Goal: Task Accomplishment & Management: Complete application form

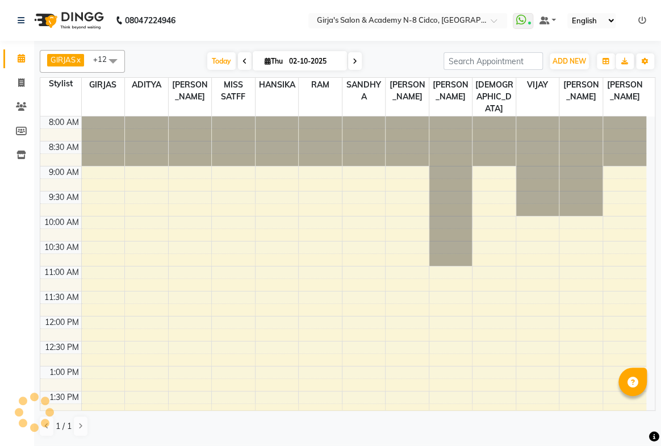
select select "en"
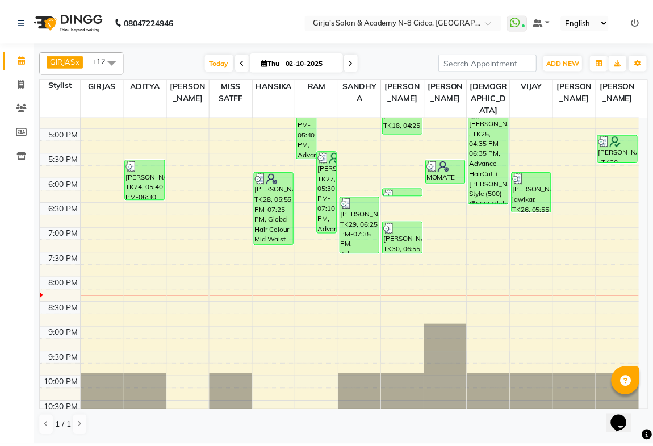
scroll to position [440, 0]
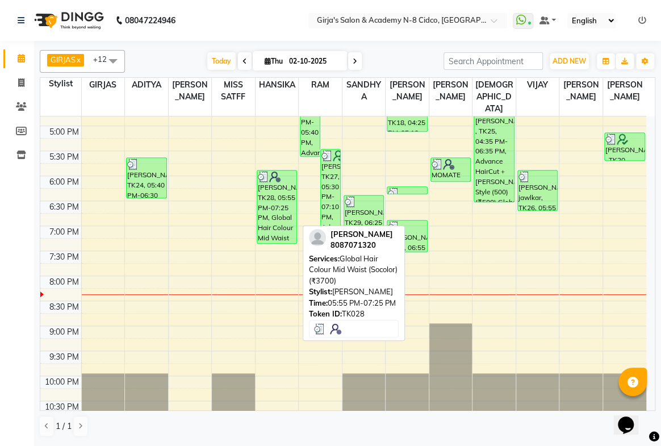
click at [281, 201] on div "[PERSON_NAME], TK28, 05:55 PM-07:25 PM, Global Hair Colour Mid Waist (Socolor) …" at bounding box center [277, 206] width 40 height 73
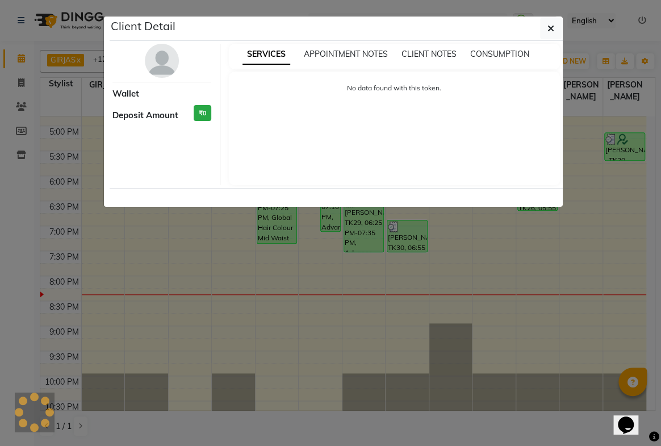
select select "3"
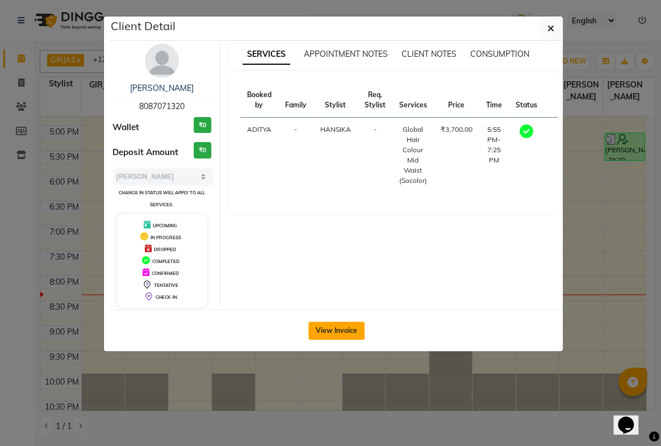
click at [352, 329] on button "View Invoice" at bounding box center [336, 330] width 56 height 18
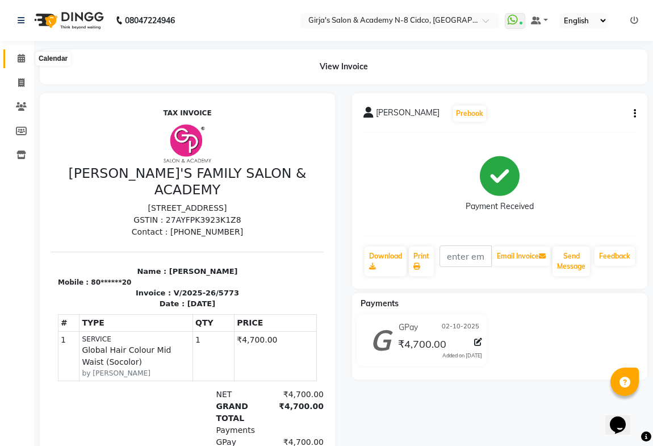
click at [22, 57] on icon at bounding box center [21, 58] width 7 height 9
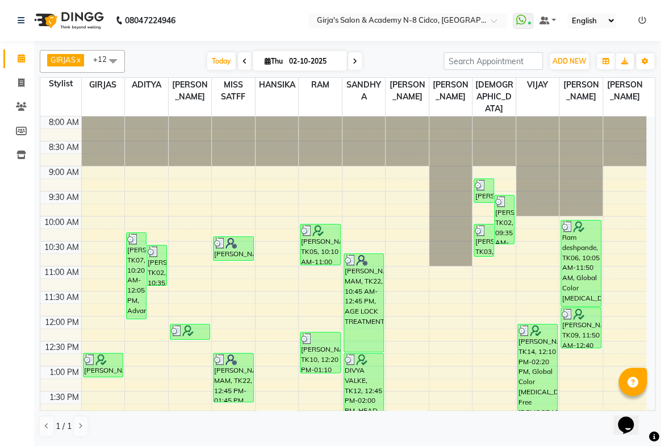
click at [242, 61] on icon at bounding box center [244, 61] width 5 height 7
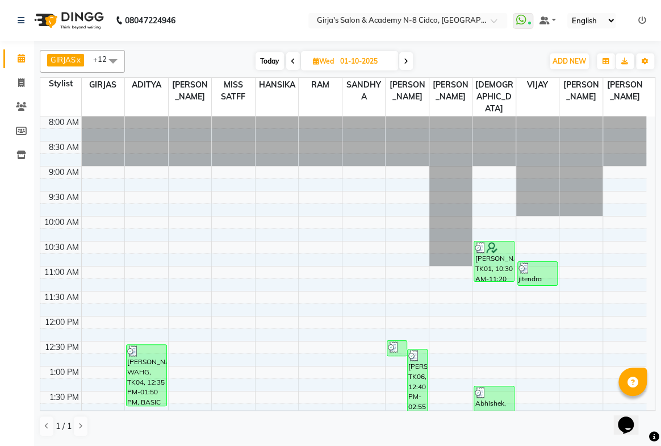
click at [291, 60] on icon at bounding box center [293, 61] width 5 height 7
type input "30-09-2025"
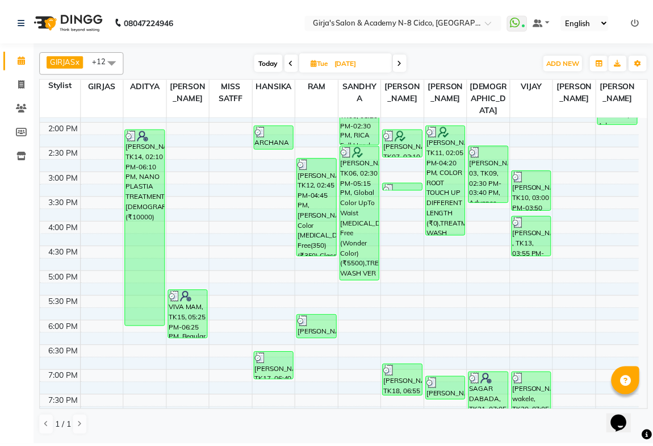
scroll to position [233, 0]
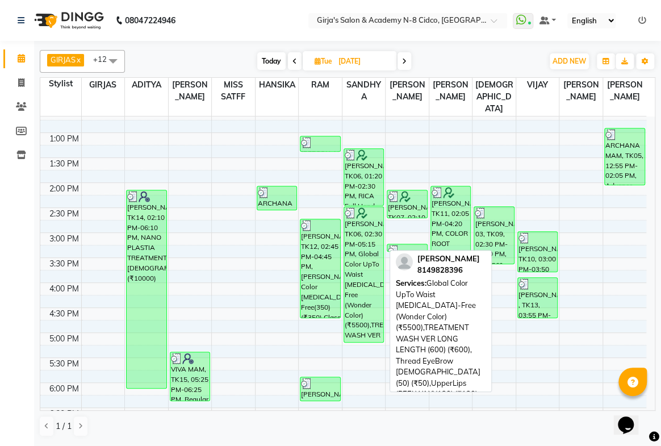
click at [362, 254] on div "amit randive, TK06, 02:30 PM-05:15 PM, Global Color UpTo Waist Ammonia-Free (Wo…" at bounding box center [364, 274] width 40 height 135
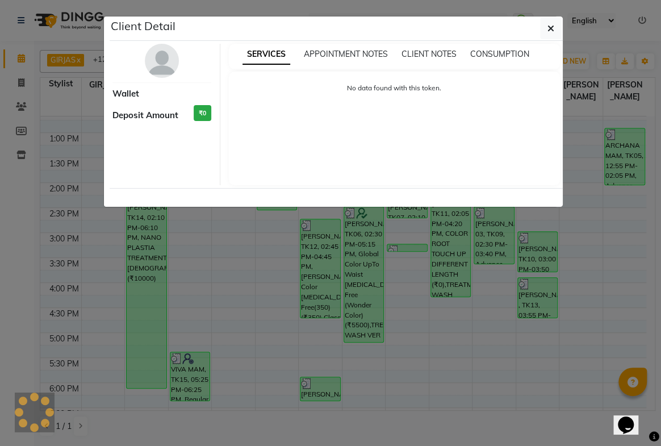
select select "3"
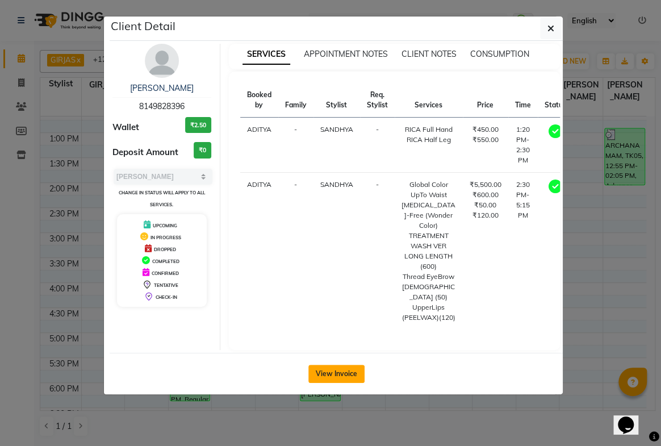
click at [319, 383] on button "View Invoice" at bounding box center [336, 373] width 56 height 18
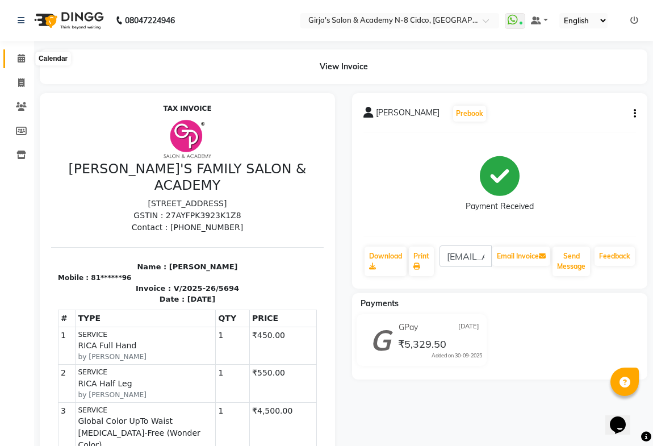
click at [21, 58] on icon at bounding box center [21, 58] width 7 height 9
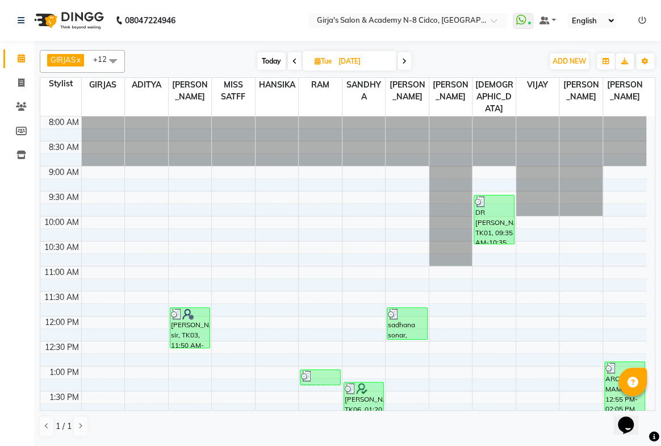
click at [317, 61] on icon at bounding box center [317, 60] width 6 height 7
select select "9"
select select "2025"
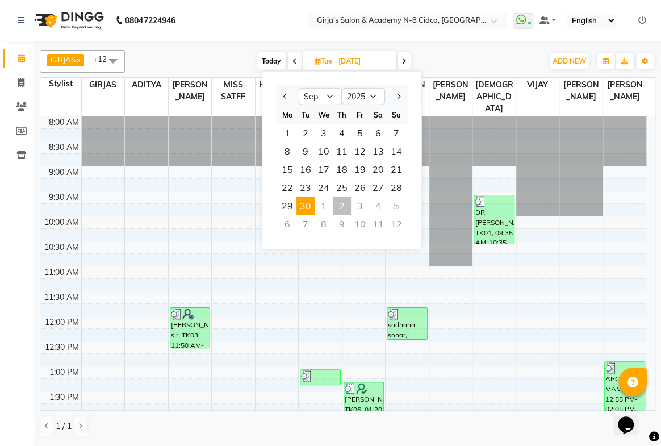
click at [343, 209] on div "2" at bounding box center [342, 206] width 18 height 18
type input "02-10-2025"
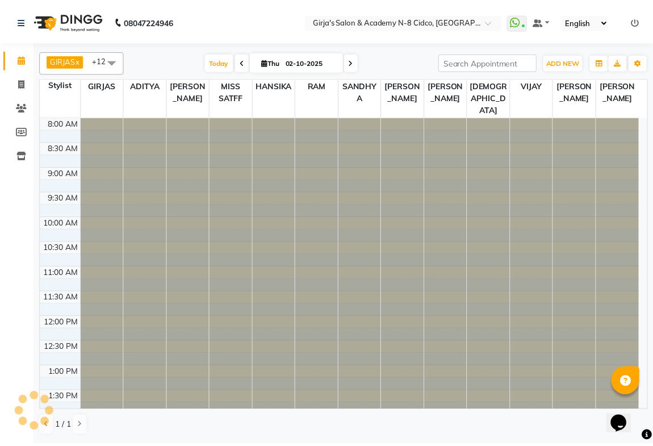
scroll to position [440, 0]
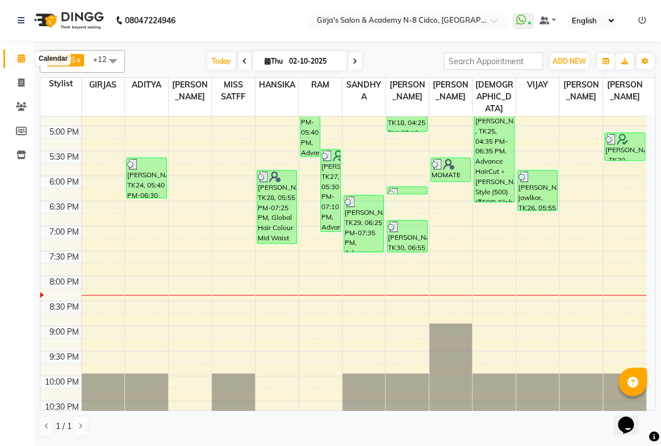
click at [22, 58] on icon at bounding box center [21, 58] width 7 height 9
click at [22, 81] on icon at bounding box center [21, 82] width 6 height 9
select select "service"
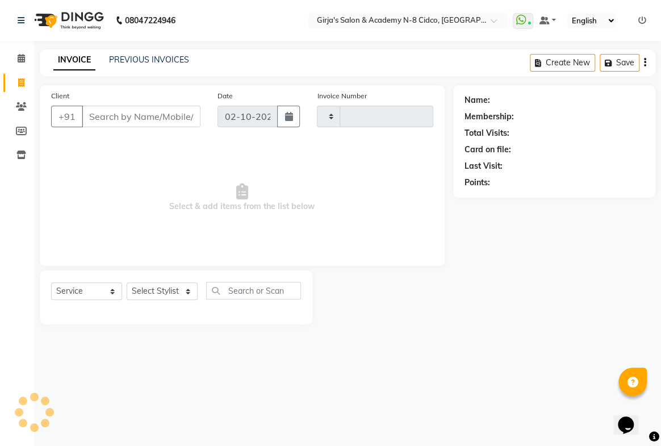
type input "5776"
select select "66"
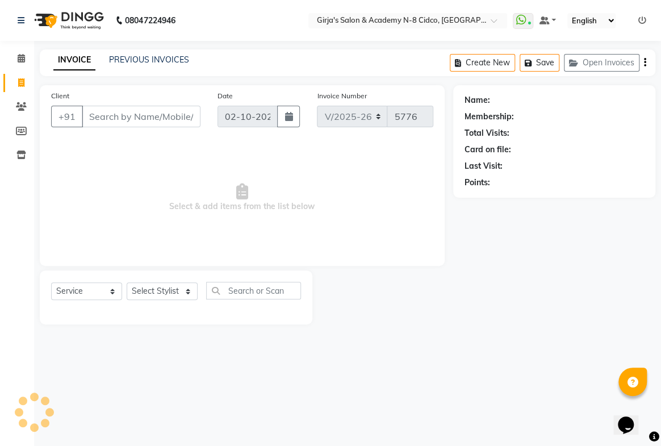
click at [120, 118] on input "Client" at bounding box center [141, 117] width 119 height 22
click at [162, 288] on select "Select Stylist" at bounding box center [162, 291] width 71 height 18
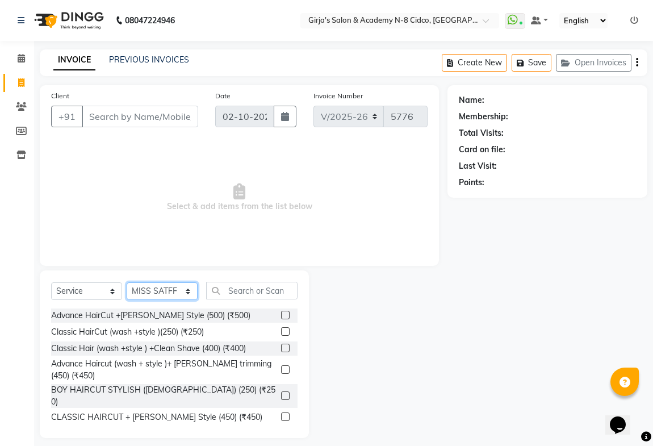
click at [154, 289] on select "Select Stylist ADITYA ANIKET BEAUTY M GIRJAS HANSIKA KOMAL MISS SATFF MONA PATY…" at bounding box center [162, 291] width 71 height 18
click at [154, 288] on select "Select Stylist ADITYA ANIKET BEAUTY M GIRJAS HANSIKA KOMAL MISS SATFF MONA PATY…" at bounding box center [162, 291] width 71 height 18
click at [127, 282] on select "Select Stylist ADITYA ANIKET BEAUTY M GIRJAS HANSIKA KOMAL MISS SATFF MONA PATY…" at bounding box center [162, 291] width 71 height 18
click at [168, 291] on select "Select Stylist ADITYA ANIKET BEAUTY M GIRJAS HANSIKA KOMAL MISS SATFF MONA PATY…" at bounding box center [162, 291] width 71 height 18
select select "66554"
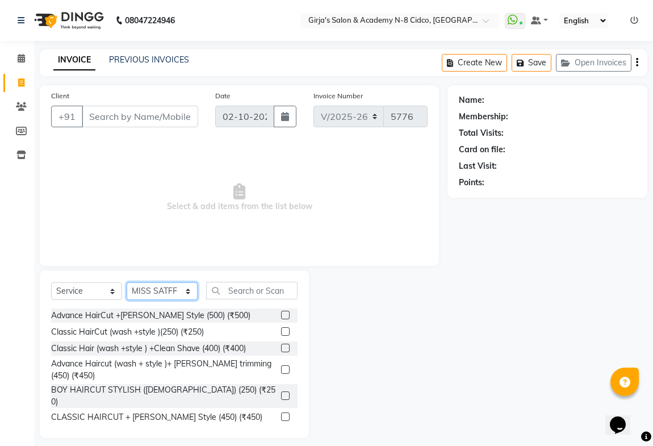
click at [127, 282] on select "Select Stylist ADITYA ANIKET BEAUTY M GIRJAS HANSIKA KOMAL MISS SATFF MONA PATY…" at bounding box center [162, 291] width 71 height 18
click at [145, 117] on input "Client" at bounding box center [140, 117] width 116 height 22
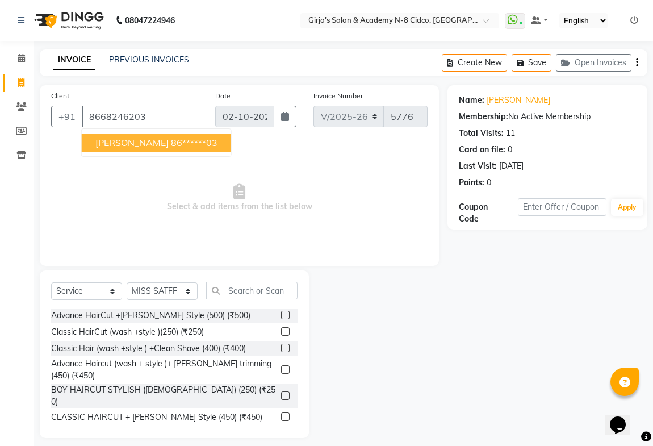
click at [156, 147] on span "Milnd bhandare" at bounding box center [131, 142] width 73 height 11
type input "86******03"
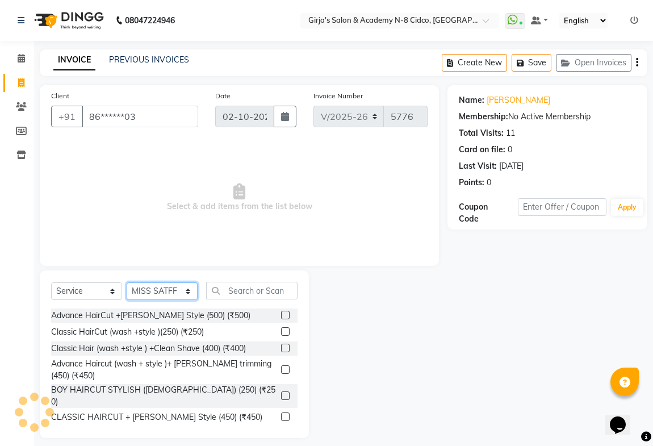
click at [163, 291] on select "Select Stylist ADITYA ANIKET BEAUTY M GIRJAS HANSIKA KOMAL MISS SATFF MONA PATY…" at bounding box center [162, 291] width 71 height 18
click at [127, 282] on select "Select Stylist ADITYA ANIKET BEAUTY M GIRJAS HANSIKA KOMAL MISS SATFF MONA PATY…" at bounding box center [162, 291] width 71 height 18
click at [255, 288] on input "text" at bounding box center [251, 291] width 91 height 18
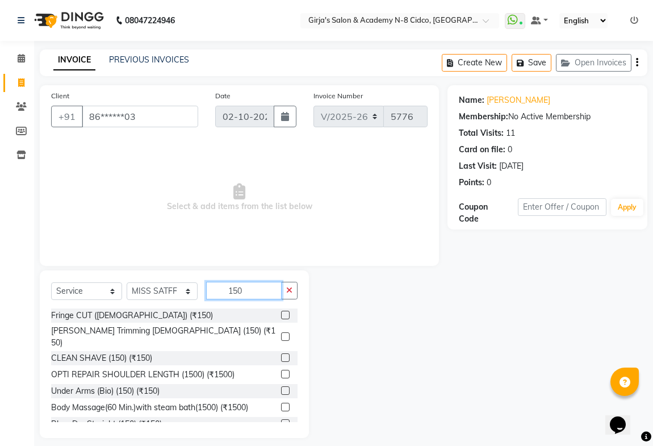
type input "150"
click at [281, 353] on label at bounding box center [285, 357] width 9 height 9
click at [281, 354] on input "checkbox" at bounding box center [284, 357] width 7 height 7
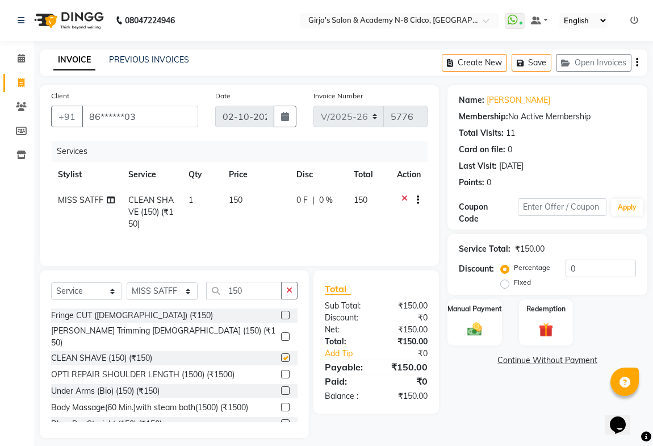
checkbox input "false"
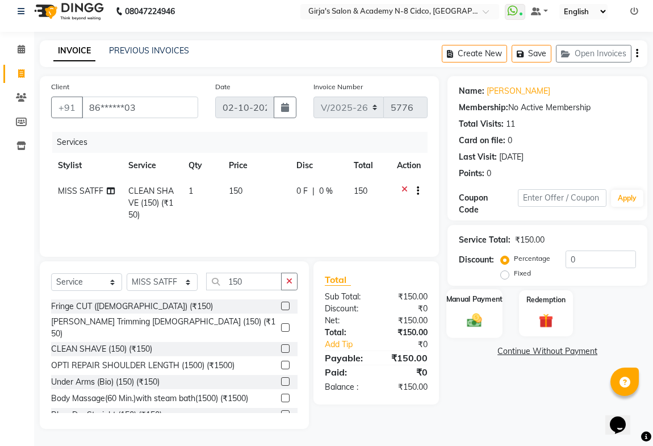
click at [481, 314] on img at bounding box center [474, 320] width 24 height 18
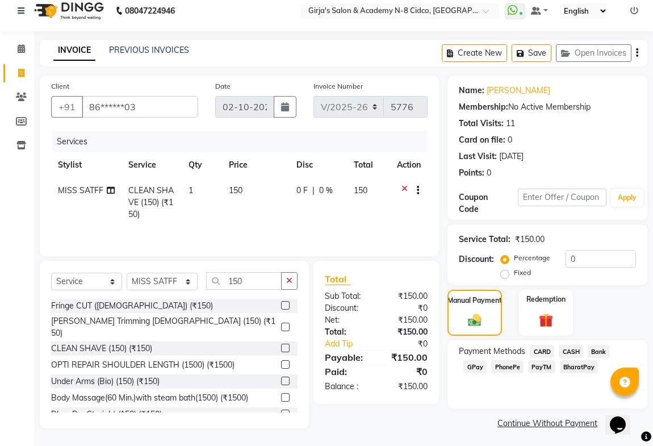
click at [544, 364] on span "PayTM" at bounding box center [541, 366] width 27 height 13
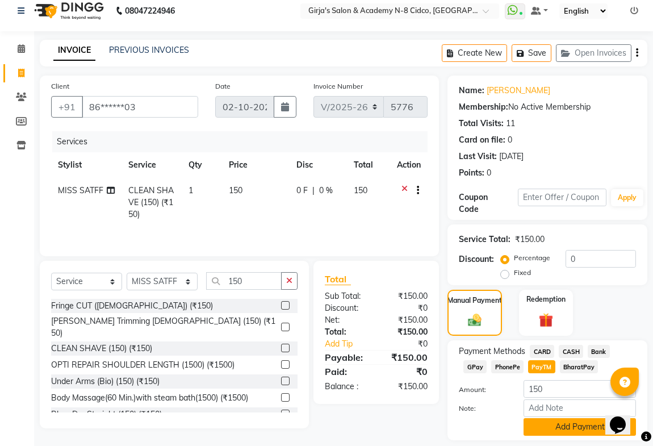
click at [561, 424] on button "Add Payment" at bounding box center [579, 427] width 112 height 18
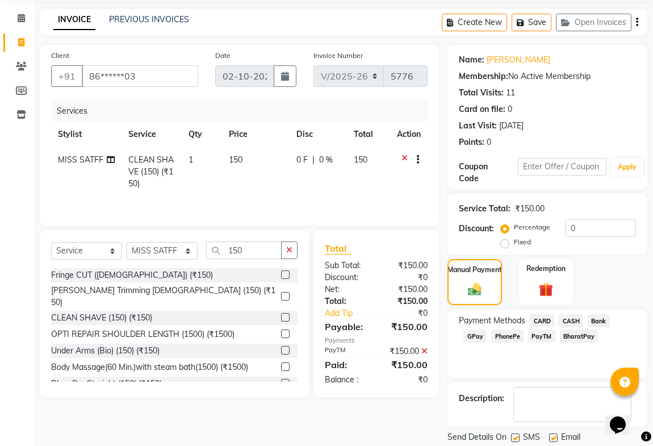
scroll to position [76, 0]
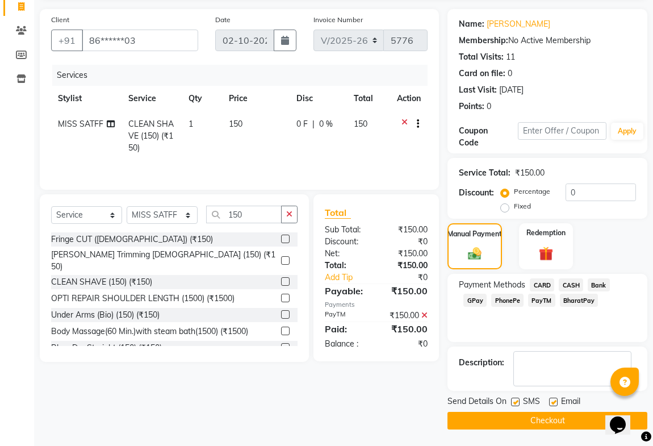
click at [577, 419] on button "Checkout" at bounding box center [547, 421] width 200 height 18
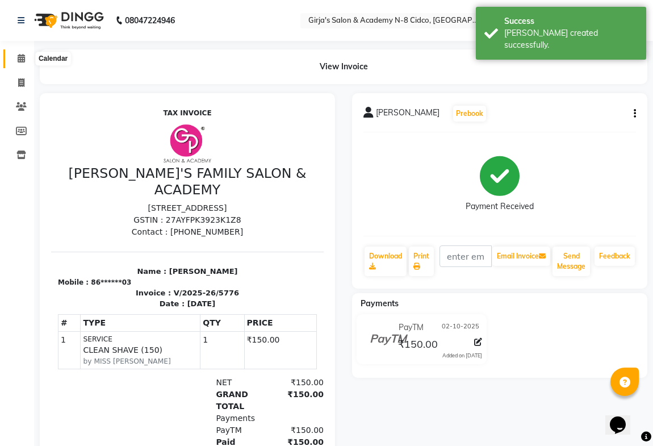
click at [19, 59] on icon at bounding box center [21, 58] width 7 height 9
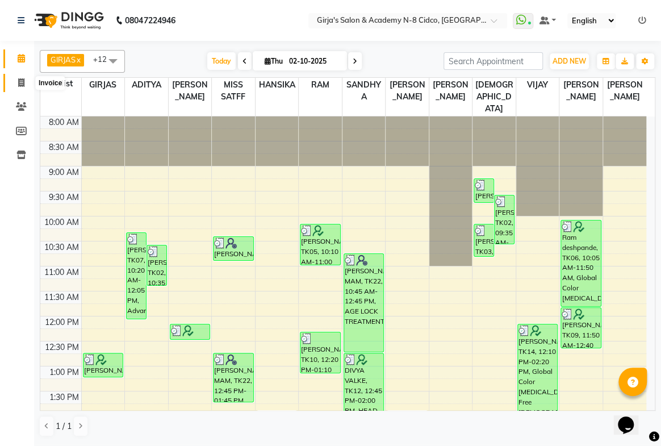
click at [21, 82] on icon at bounding box center [21, 82] width 6 height 9
select select "service"
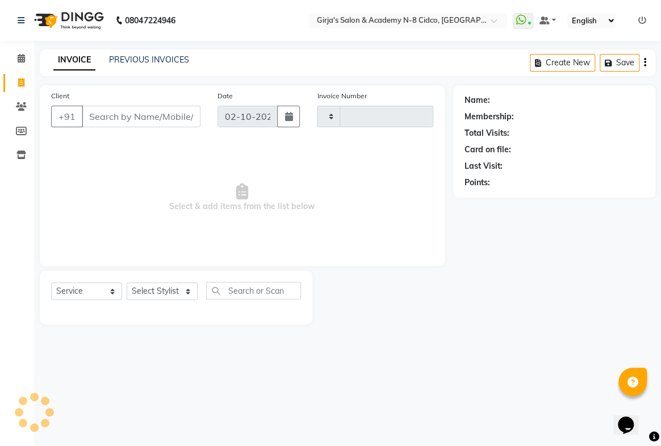
type input "5777"
select select "66"
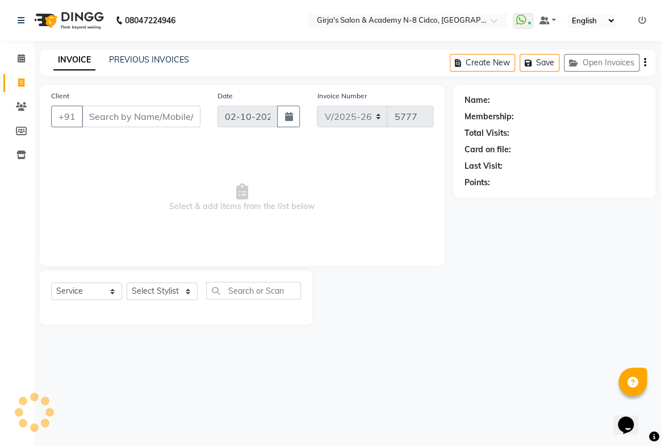
click at [139, 116] on input "Client" at bounding box center [141, 117] width 119 height 22
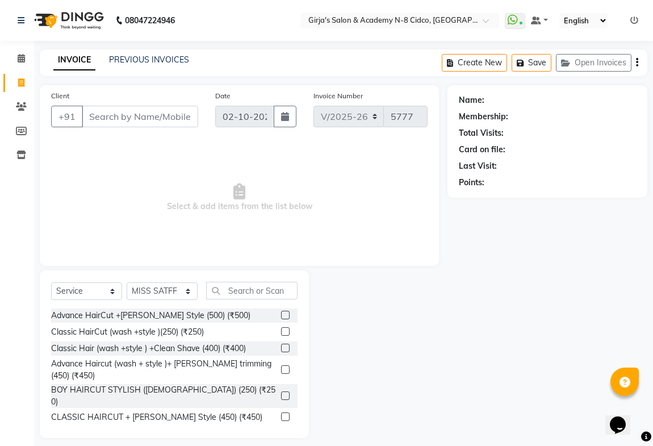
click at [139, 116] on input "Client" at bounding box center [140, 117] width 116 height 22
click at [146, 290] on select "Select Stylist ADITYA ANIKET BEAUTY M GIRJAS HANSIKA KOMAL MISS SATFF MONA PATY…" at bounding box center [162, 291] width 71 height 18
select select "6470"
click at [127, 282] on select "Select Stylist ADITYA ANIKET BEAUTY M GIRJAS HANSIKA KOMAL MISS SATFF MONA PATY…" at bounding box center [162, 291] width 71 height 18
click at [226, 293] on input "text" at bounding box center [251, 291] width 91 height 18
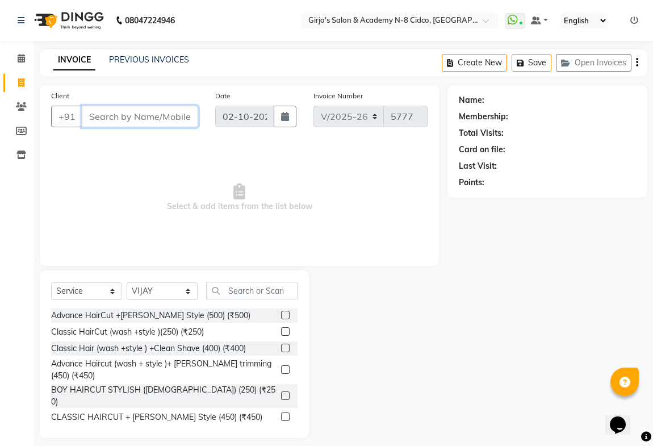
click at [140, 117] on input "Client" at bounding box center [140, 117] width 116 height 22
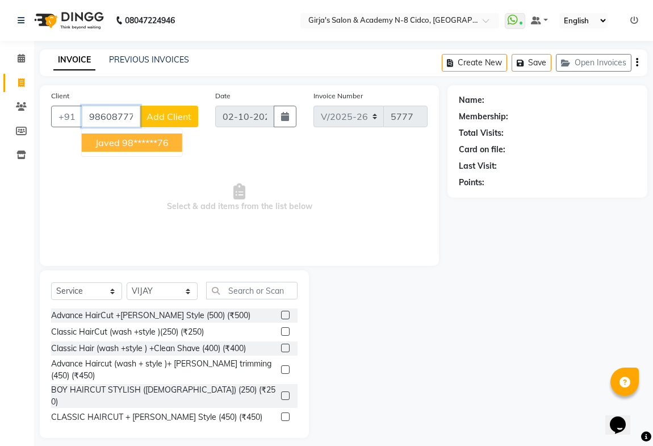
click at [156, 141] on ngb-highlight "98******76" at bounding box center [145, 142] width 47 height 11
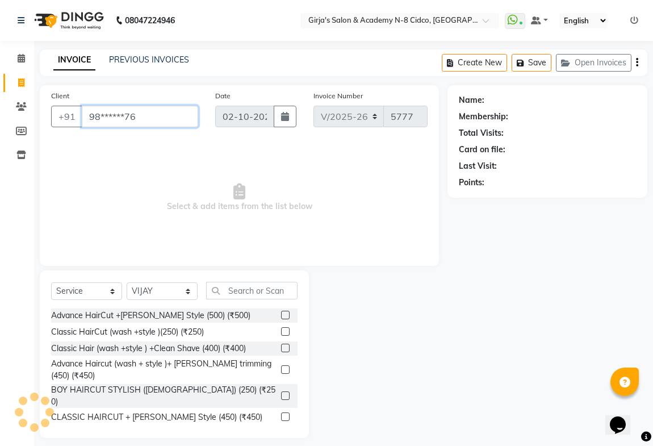
type input "98******76"
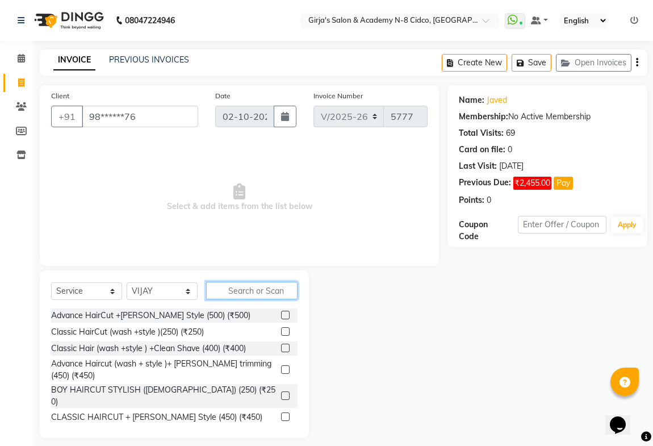
click at [272, 290] on input "text" at bounding box center [251, 291] width 91 height 18
click at [496, 102] on link "Javed" at bounding box center [496, 100] width 20 height 12
click at [252, 286] on input "text" at bounding box center [251, 291] width 91 height 18
click at [281, 333] on label at bounding box center [285, 331] width 9 height 9
click at [281, 333] on input "checkbox" at bounding box center [284, 331] width 7 height 7
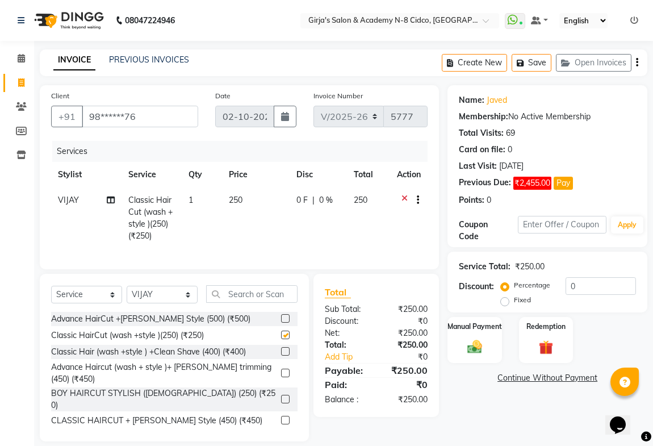
checkbox input "false"
click at [276, 303] on input "text" at bounding box center [251, 294] width 91 height 18
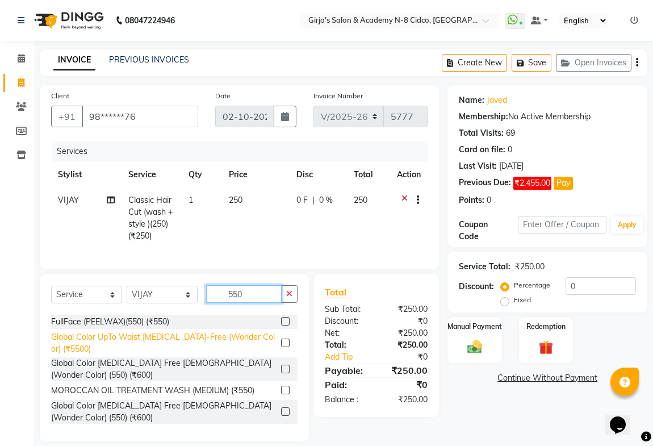
scroll to position [63, 0]
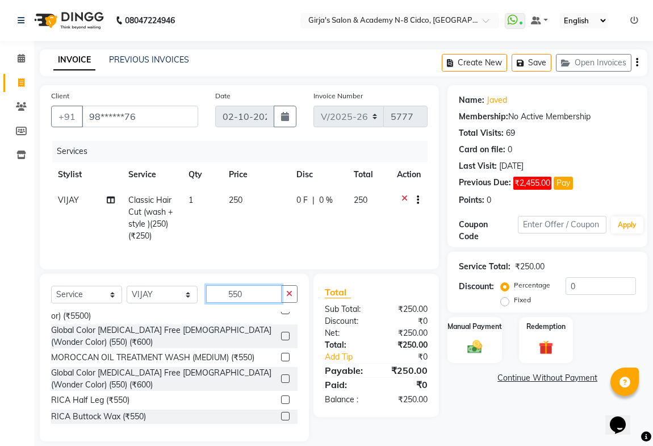
type input "550"
click at [281, 340] on label at bounding box center [285, 335] width 9 height 9
click at [281, 340] on input "checkbox" at bounding box center [284, 336] width 7 height 7
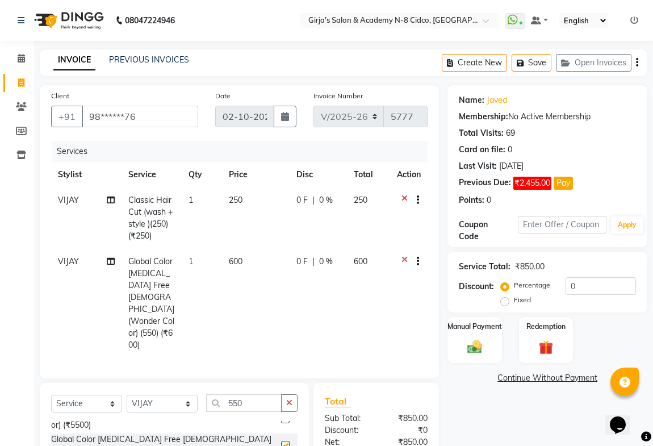
checkbox input "false"
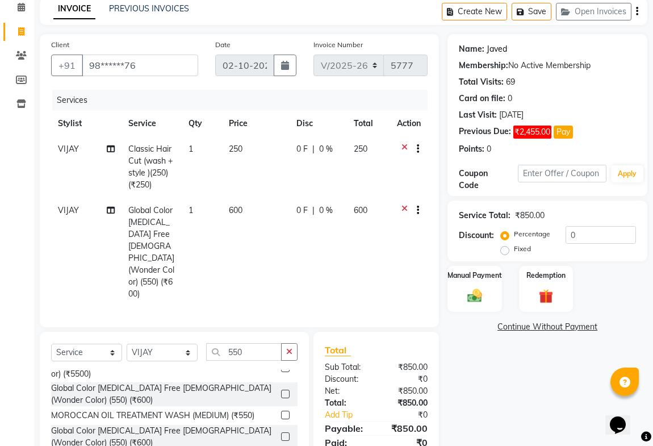
click at [502, 47] on link "Javed" at bounding box center [496, 49] width 20 height 12
click at [580, 232] on input "0" at bounding box center [600, 235] width 70 height 18
type input "1"
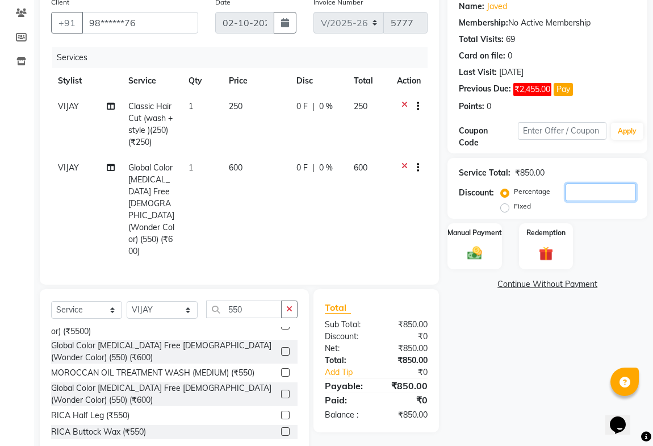
click at [573, 193] on input "number" at bounding box center [600, 192] width 70 height 18
type input "10"
click at [472, 248] on img at bounding box center [474, 253] width 24 height 18
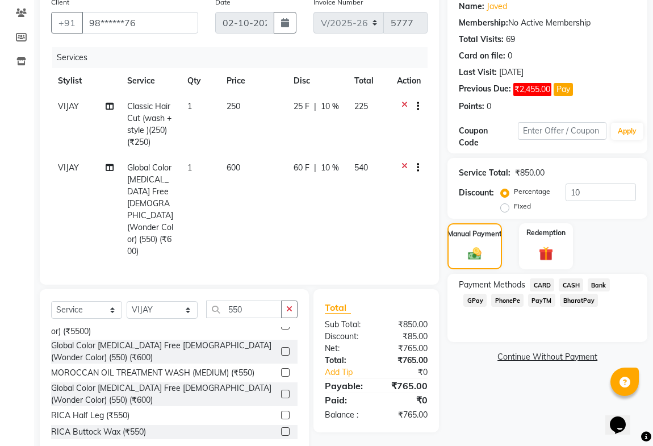
click at [539, 299] on span "PayTM" at bounding box center [541, 299] width 27 height 13
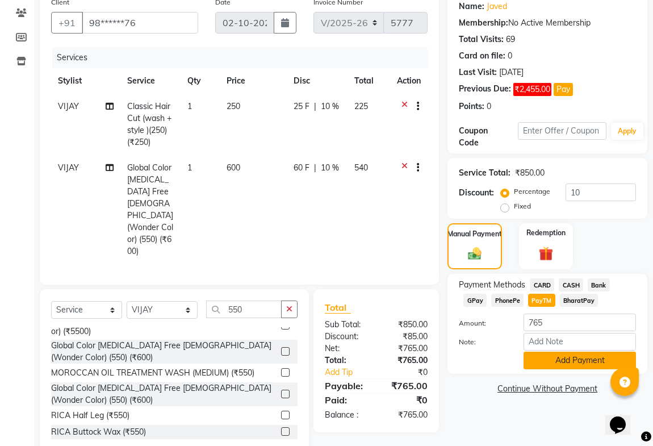
click at [556, 358] on button "Add Payment" at bounding box center [579, 360] width 112 height 18
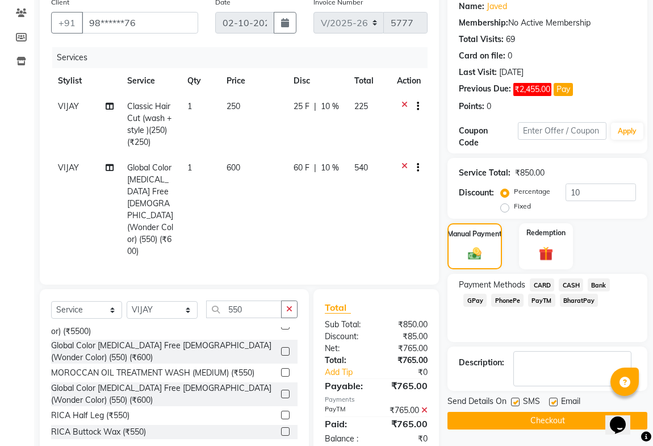
click at [530, 420] on button "Checkout" at bounding box center [547, 421] width 200 height 18
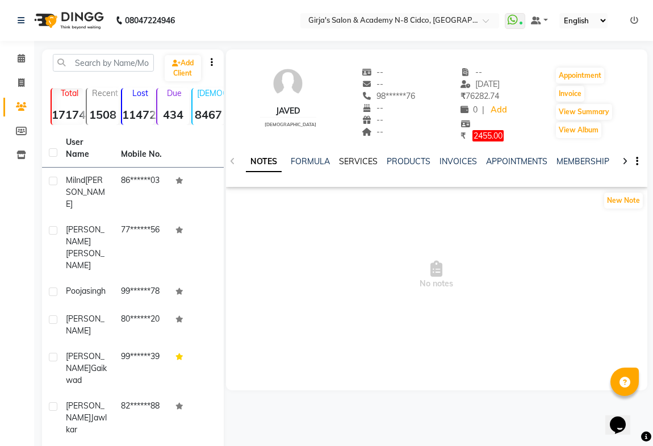
click at [356, 158] on link "SERVICES" at bounding box center [358, 161] width 39 height 10
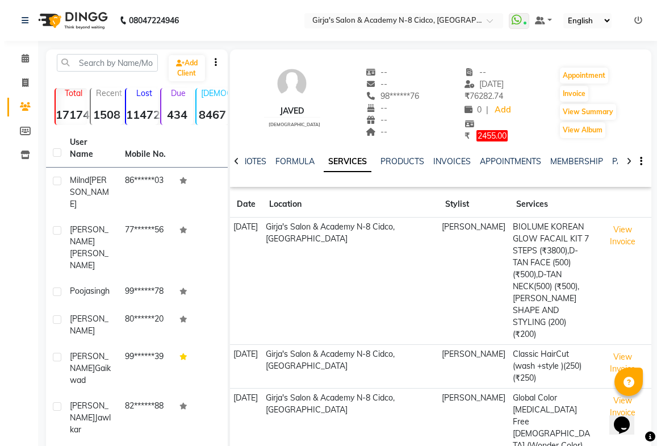
scroll to position [103, 0]
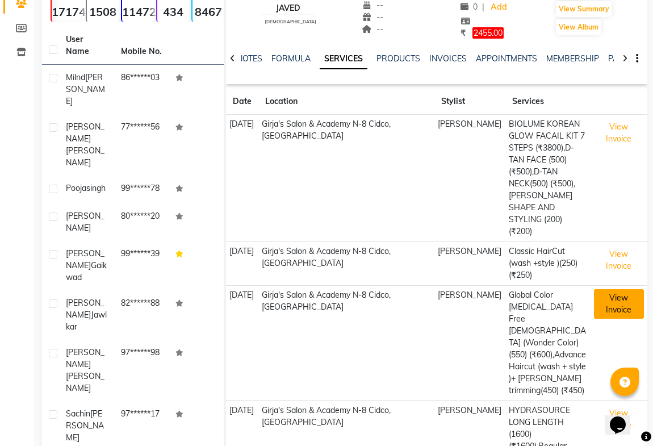
click at [619, 303] on button "View Invoice" at bounding box center [619, 304] width 50 height 30
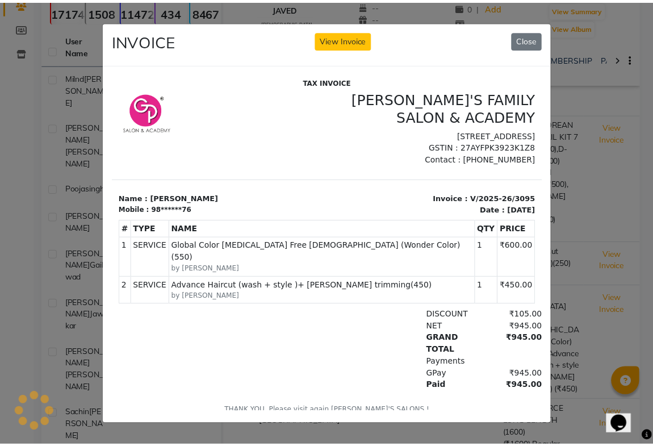
scroll to position [0, 0]
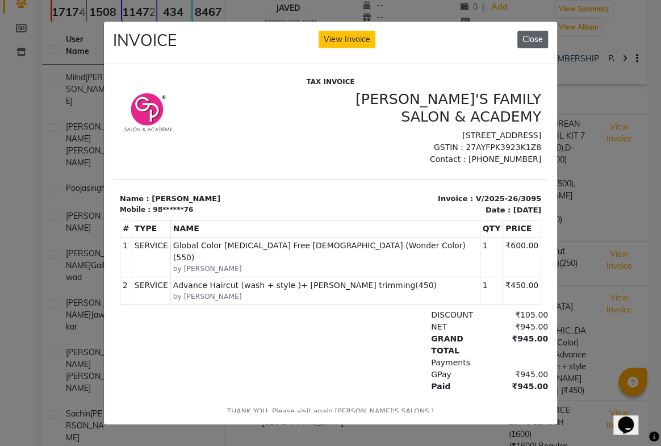
click at [528, 31] on button "Close" at bounding box center [532, 40] width 31 height 18
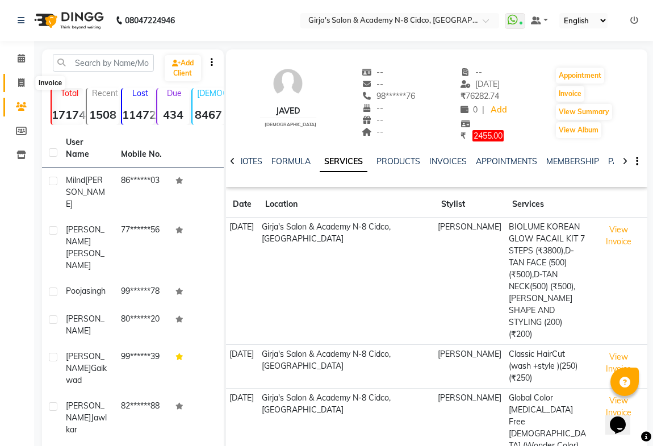
click at [21, 83] on icon at bounding box center [21, 82] width 6 height 9
select select "service"
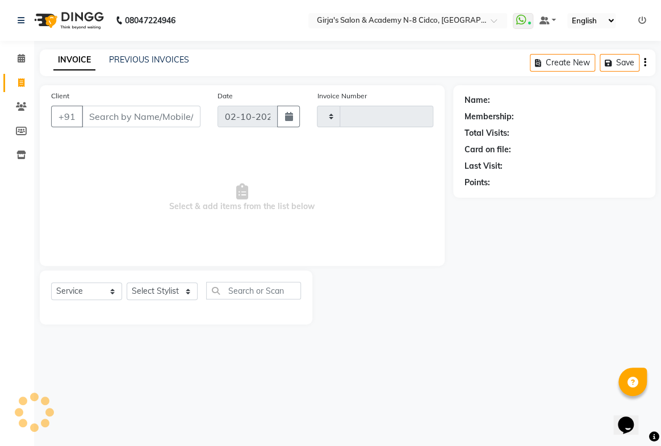
type input "5777"
select select "66"
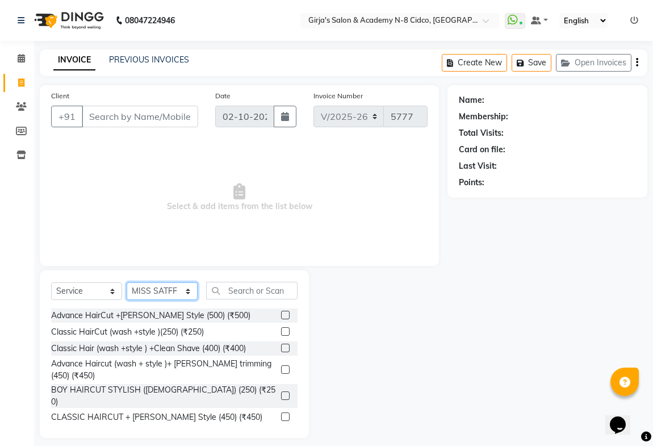
click at [153, 290] on select "Select Stylist ADITYA ANIKET BEAUTY M GIRJAS HANSIKA KOMAL MISS SATFF MONA PATY…" at bounding box center [162, 291] width 71 height 18
select select "85117"
click at [127, 282] on select "Select Stylist ADITYA ANIKET BEAUTY M GIRJAS HANSIKA KOMAL MISS SATFF MONA PATY…" at bounding box center [162, 291] width 71 height 18
click at [246, 289] on input "text" at bounding box center [251, 291] width 91 height 18
click at [136, 119] on input "Client" at bounding box center [140, 117] width 116 height 22
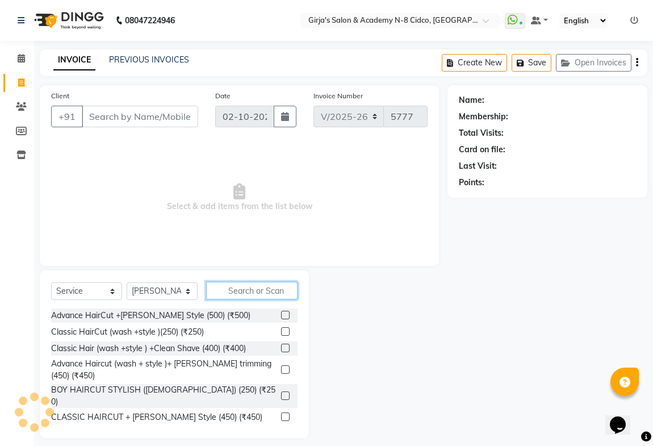
click at [246, 291] on input "text" at bounding box center [251, 291] width 91 height 18
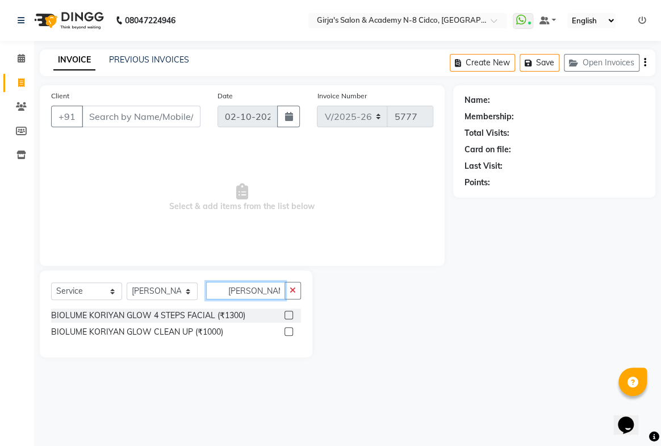
type input "KORI"
click at [289, 330] on label at bounding box center [288, 331] width 9 height 9
click at [289, 330] on input "checkbox" at bounding box center [287, 331] width 7 height 7
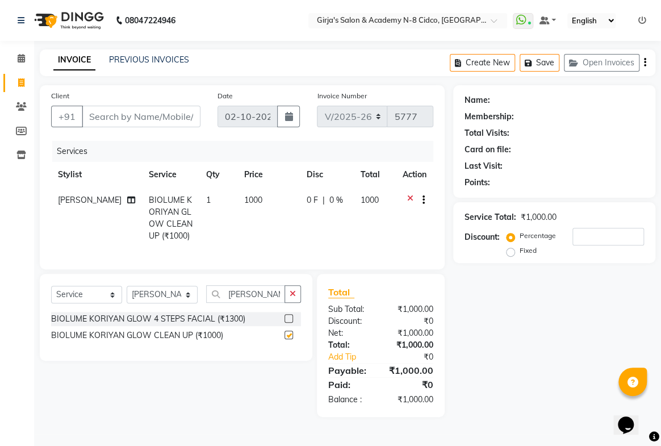
checkbox input "false"
click at [272, 302] on input "KORI" at bounding box center [245, 294] width 79 height 18
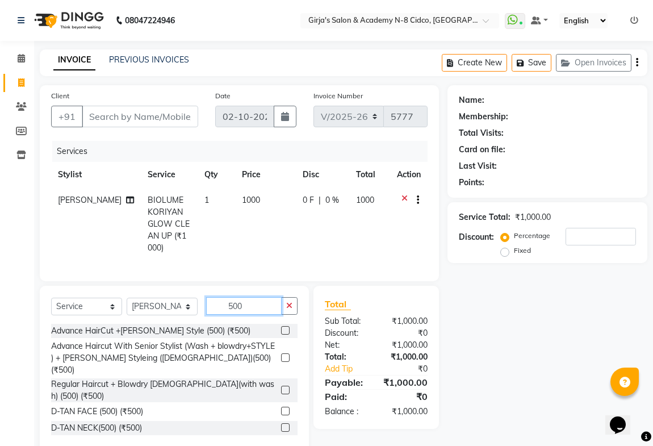
type input "500"
click at [281, 406] on label at bounding box center [285, 410] width 9 height 9
click at [281, 408] on input "checkbox" at bounding box center [284, 411] width 7 height 7
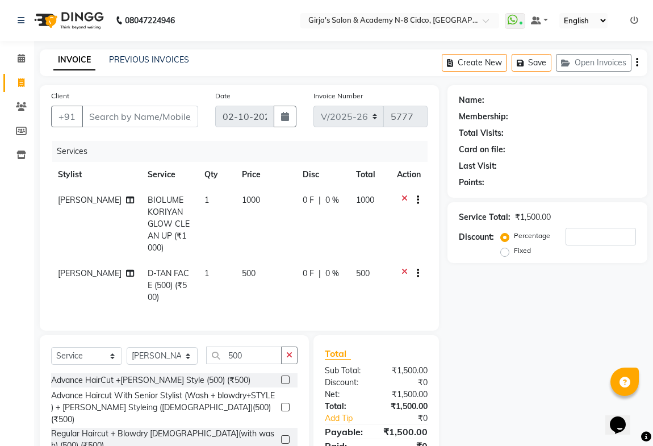
checkbox input "false"
click at [175, 116] on input "Client" at bounding box center [140, 117] width 116 height 22
type input "9"
type input "0"
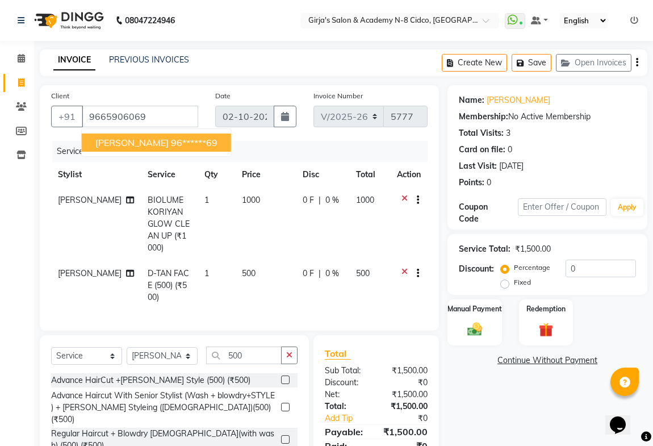
click at [158, 147] on span "Shiekh iomtiyaz" at bounding box center [131, 142] width 73 height 11
type input "96******69"
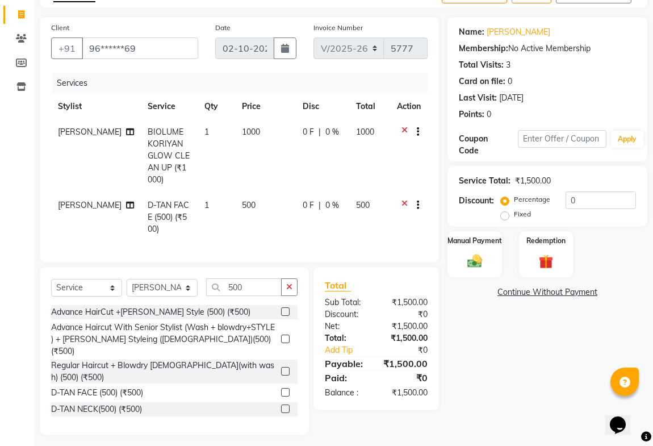
scroll to position [70, 0]
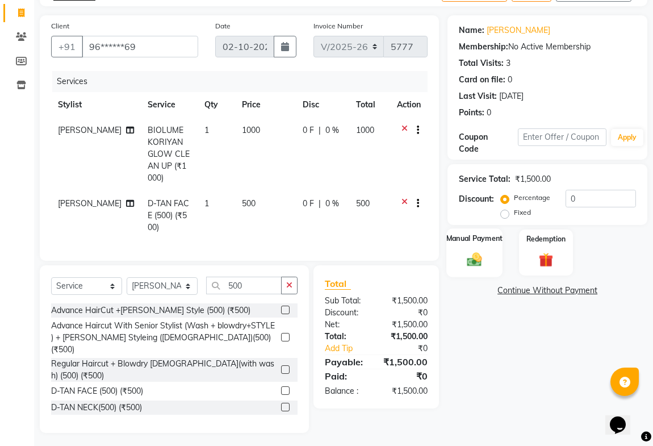
click at [481, 250] on img at bounding box center [474, 259] width 24 height 18
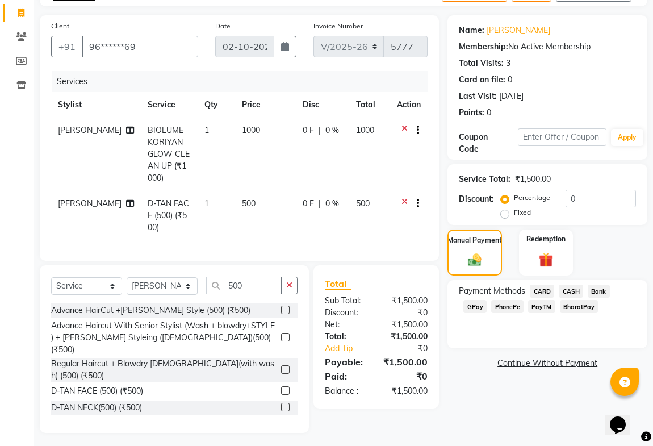
click at [539, 307] on span "PayTM" at bounding box center [541, 306] width 27 height 13
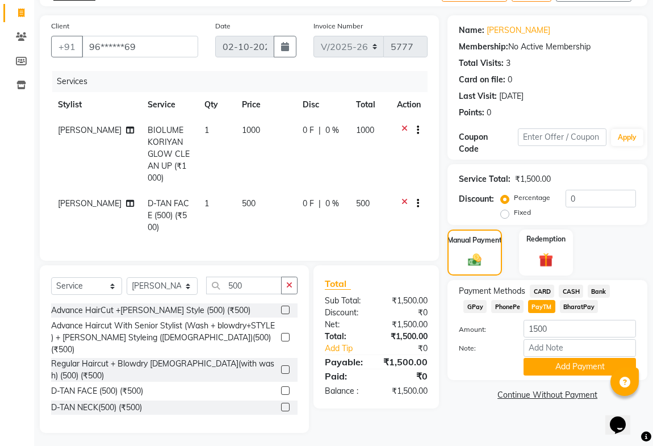
click at [570, 286] on span "CASH" at bounding box center [571, 290] width 24 height 13
click at [582, 364] on button "Add Payment" at bounding box center [579, 367] width 112 height 18
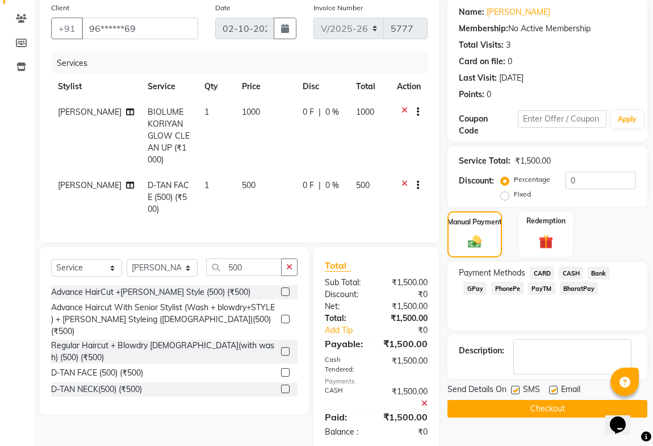
scroll to position [104, 0]
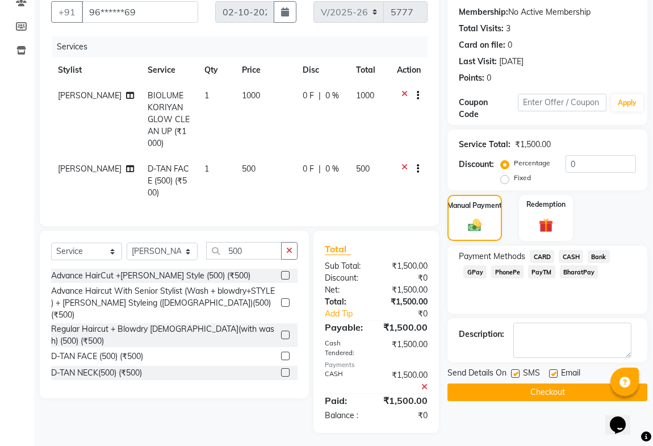
click at [573, 389] on button "Checkout" at bounding box center [547, 392] width 200 height 18
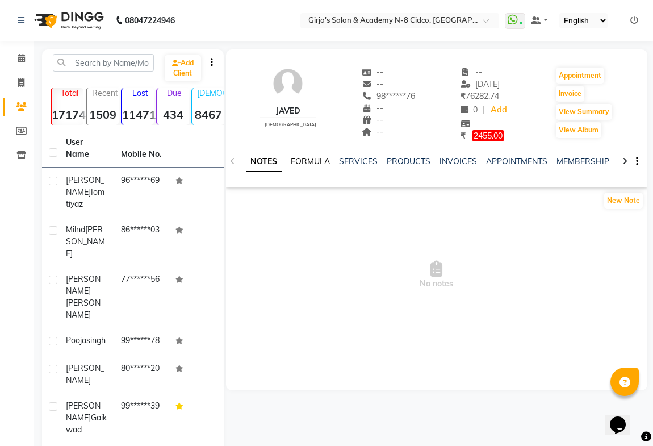
drag, startPoint x: 304, startPoint y: 162, endPoint x: 316, endPoint y: 163, distance: 12.0
click at [304, 162] on link "FORMULA" at bounding box center [310, 161] width 39 height 10
click at [354, 161] on link "SERVICES" at bounding box center [357, 161] width 39 height 10
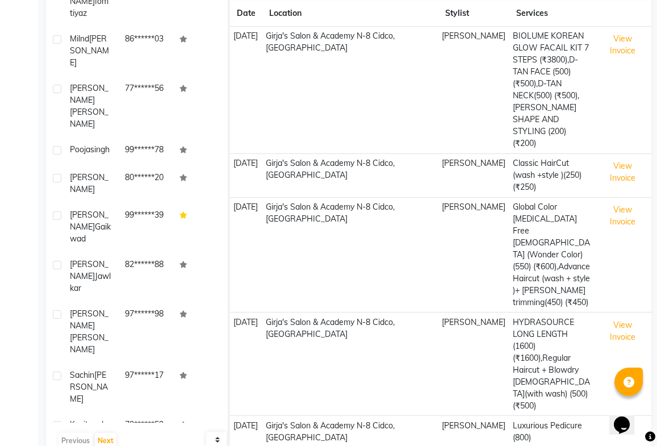
scroll to position [206, 0]
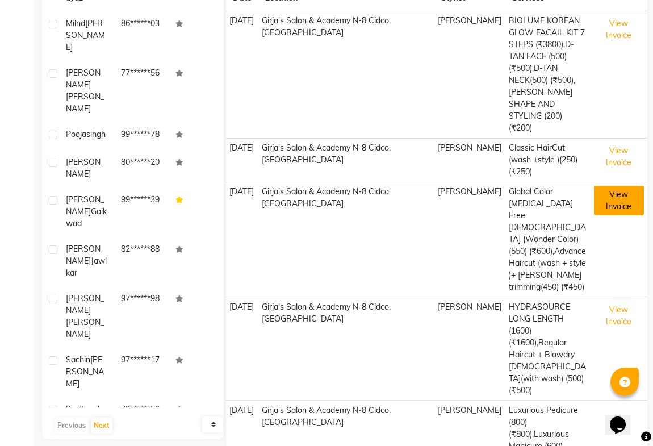
click at [619, 199] on button "View Invoice" at bounding box center [619, 201] width 50 height 30
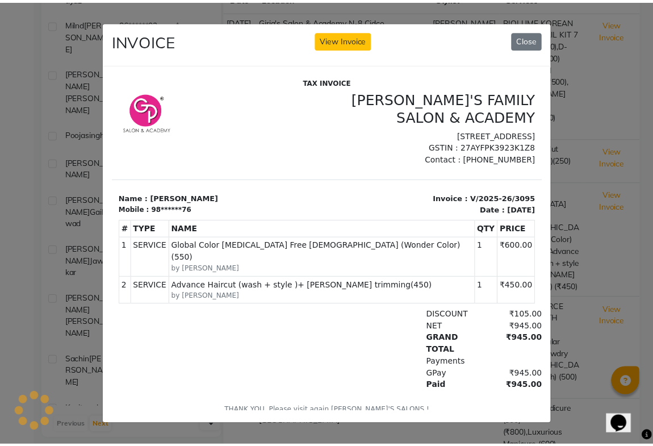
scroll to position [0, 0]
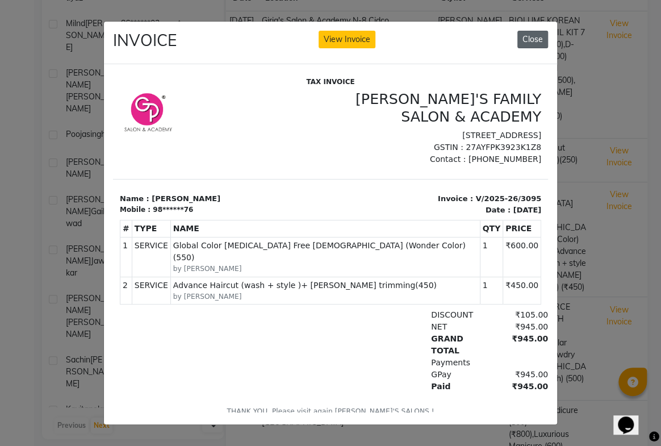
click at [531, 36] on button "Close" at bounding box center [532, 40] width 31 height 18
